Goal: Transaction & Acquisition: Download file/media

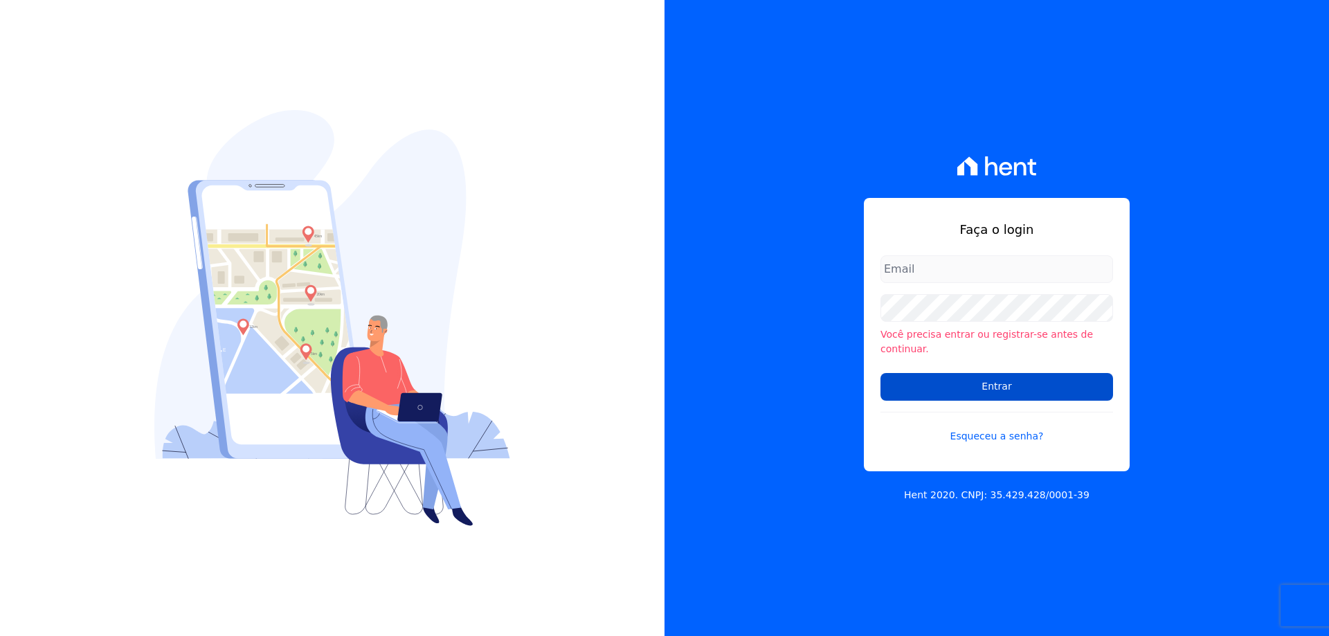
type input "[EMAIL_ADDRESS][DOMAIN_NAME]"
click at [938, 377] on input "Entrar" at bounding box center [996, 387] width 233 height 28
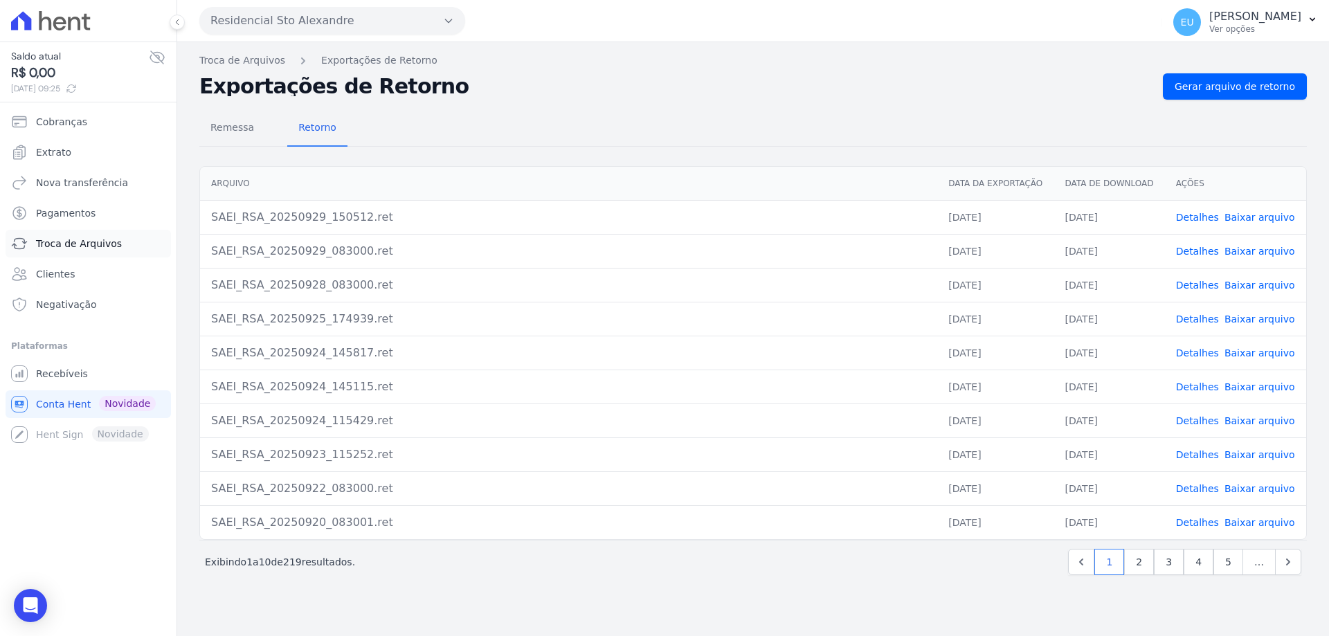
click at [61, 238] on span "Troca de Arquivos" at bounding box center [79, 244] width 86 height 14
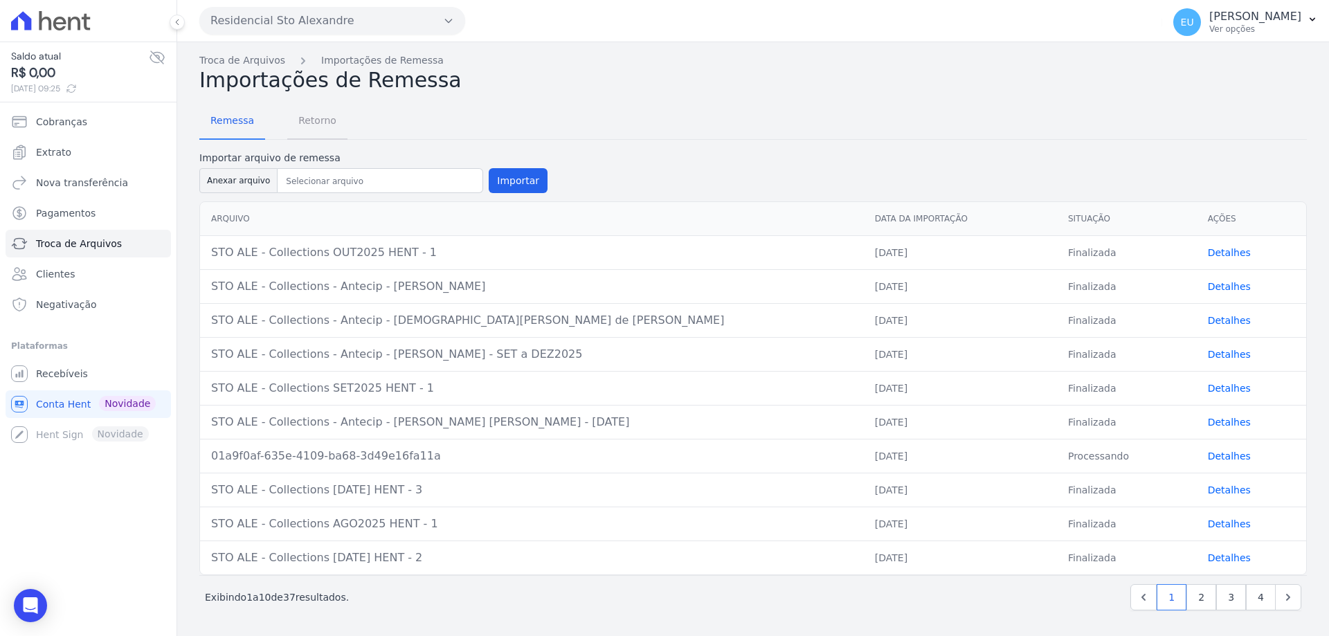
click at [303, 120] on span "Retorno" at bounding box center [317, 121] width 55 height 28
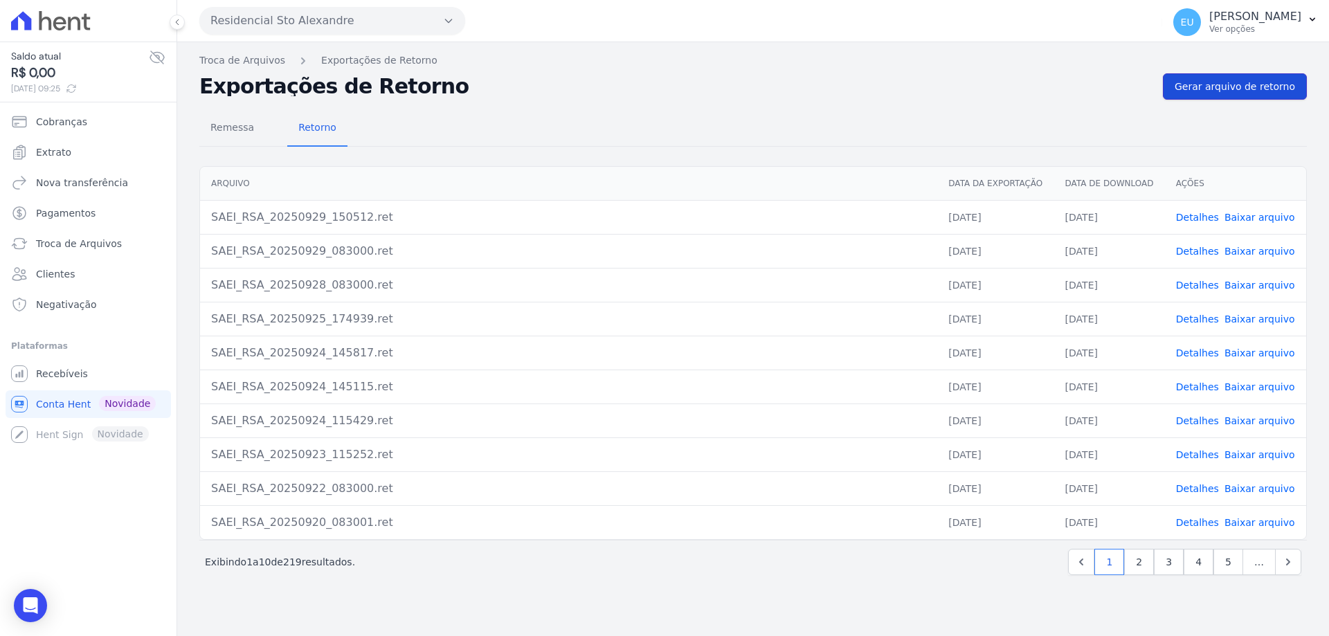
click at [1228, 85] on span "Gerar arquivo de retorno" at bounding box center [1234, 87] width 120 height 14
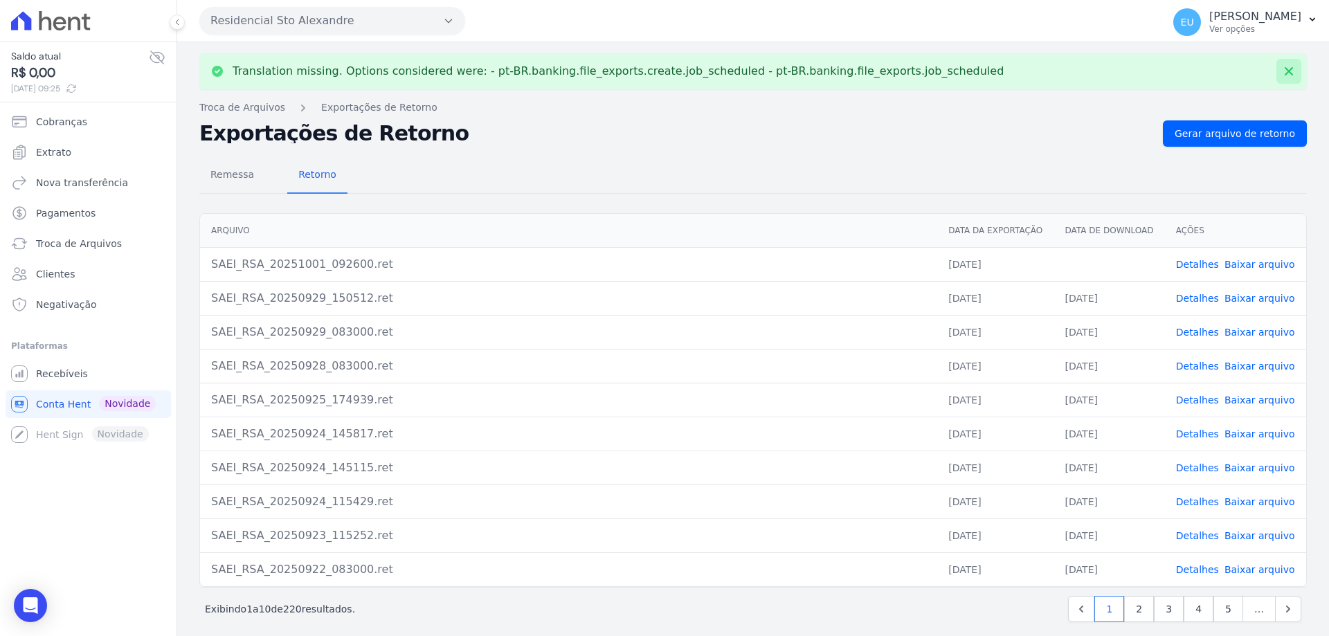
click at [1284, 71] on icon at bounding box center [1288, 71] width 8 height 8
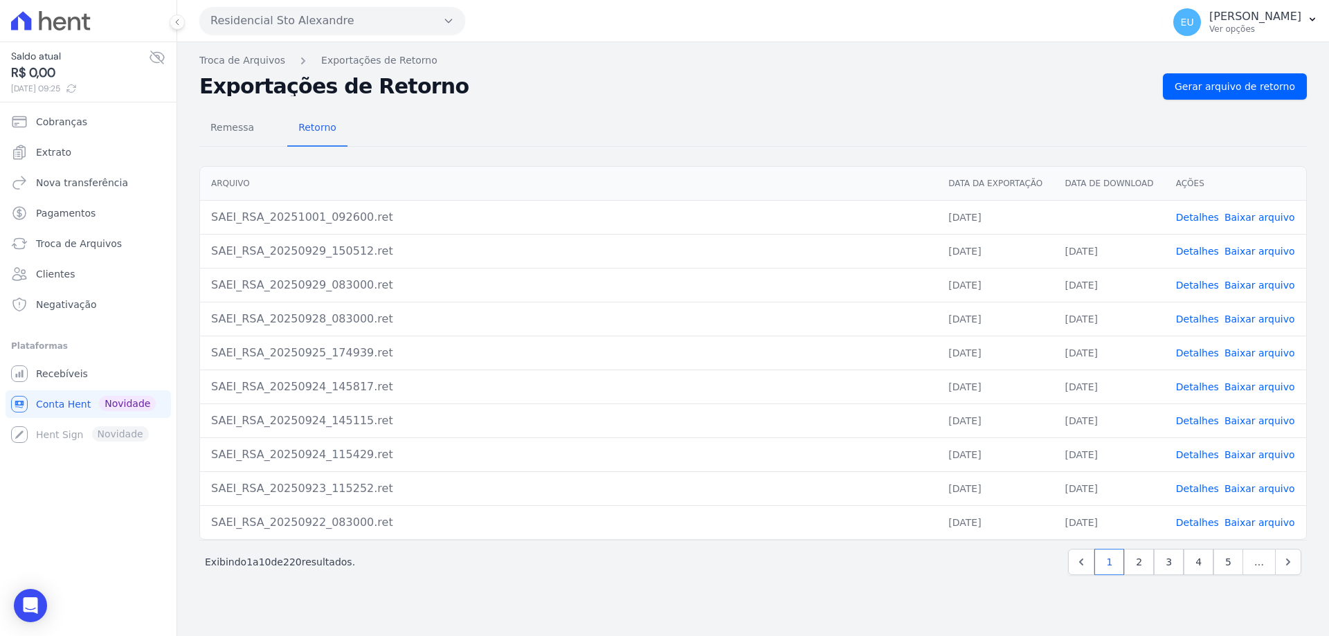
click at [1195, 217] on link "Detalhes" at bounding box center [1197, 217] width 43 height 11
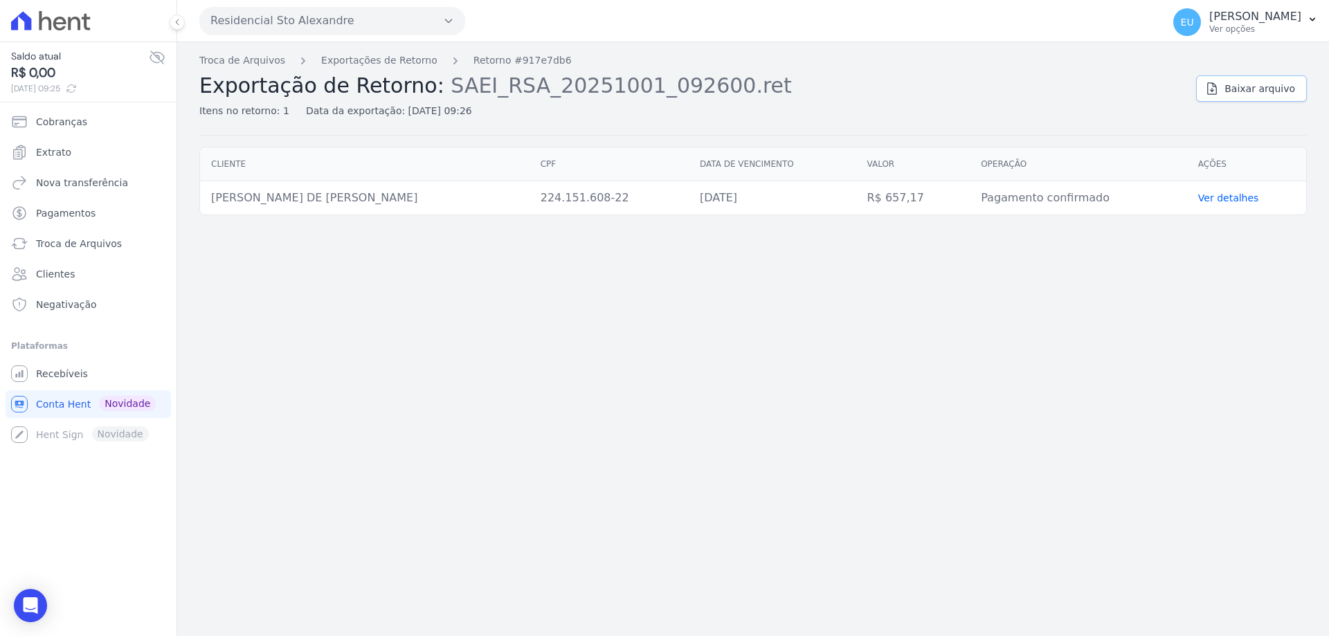
click at [1256, 87] on span "Baixar arquivo" at bounding box center [1259, 89] width 71 height 14
